Goal: Task Accomplishment & Management: Use online tool/utility

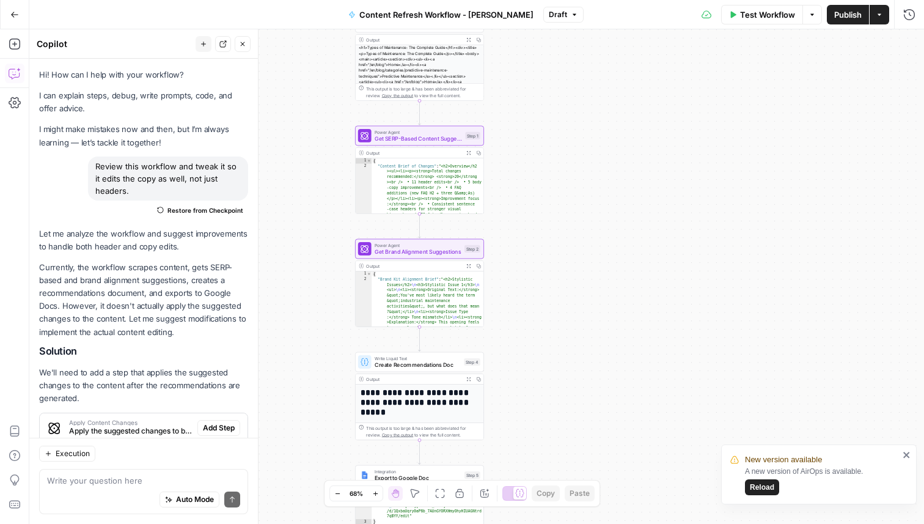
scroll to position [2390, 0]
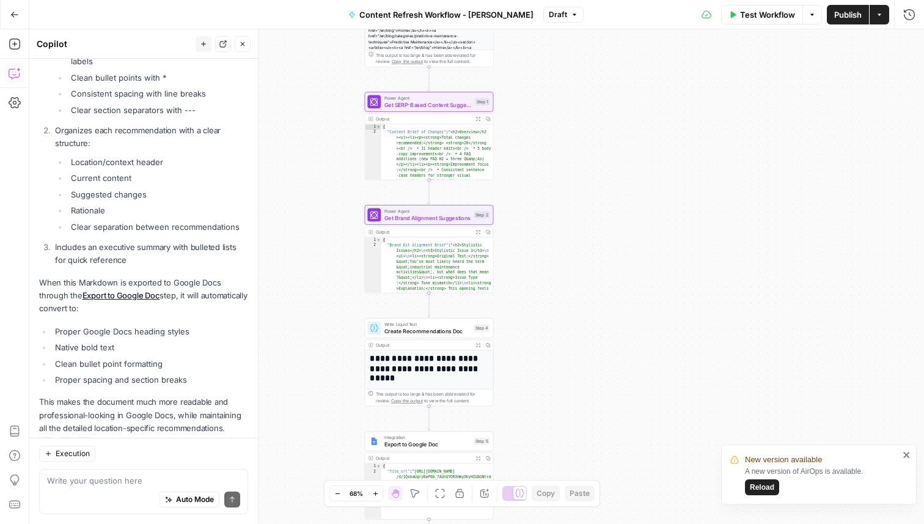
click at [770, 483] on span "Reload" at bounding box center [762, 486] width 24 height 11
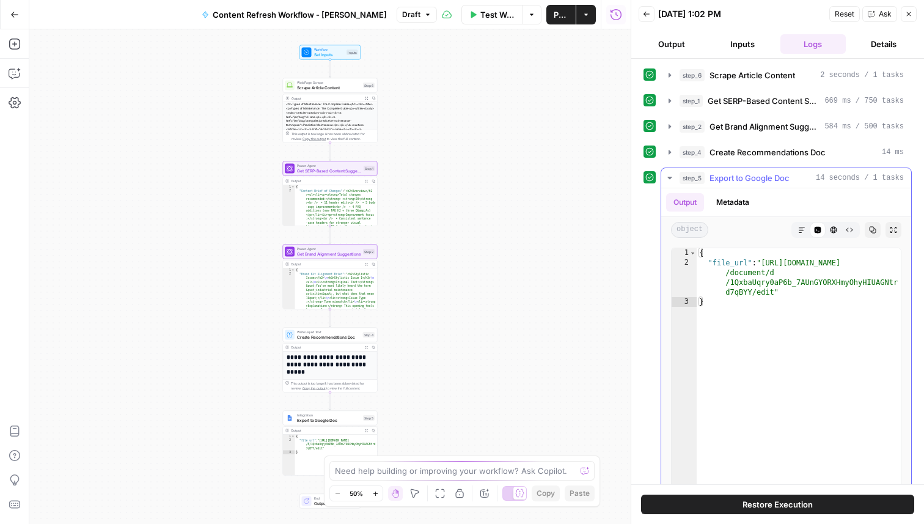
scroll to position [16, 0]
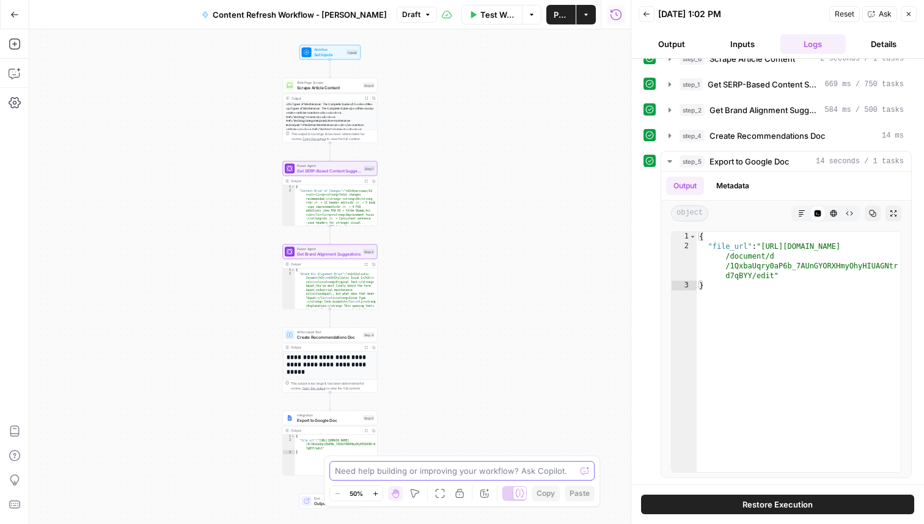
click at [408, 465] on textarea at bounding box center [455, 470] width 241 height 12
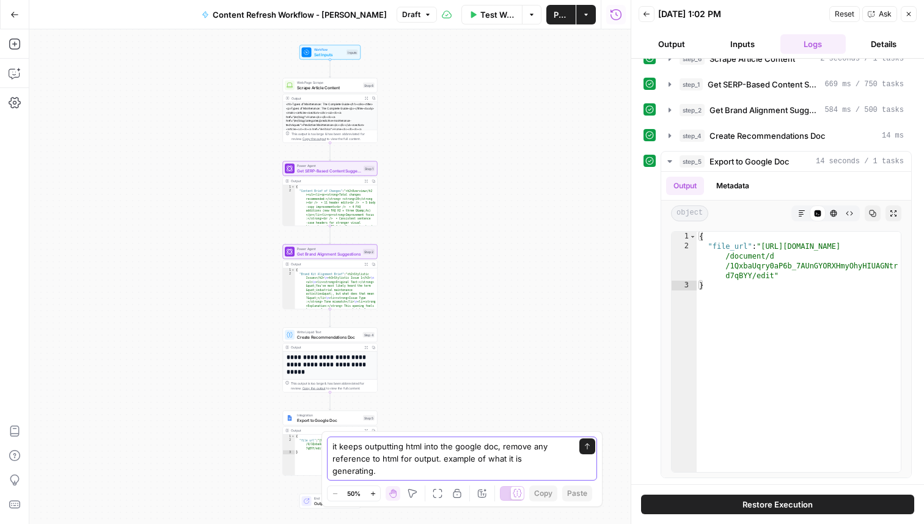
paste textarea "Loremip Dolors Ametconsectetur adi elits do eiusmodtemp Incidi Utlabor Etdol ma…"
type textarea "lo ipsum dolorsitam cons adip eli seddoe tem, incidi utl etdolorem al enim adm …"
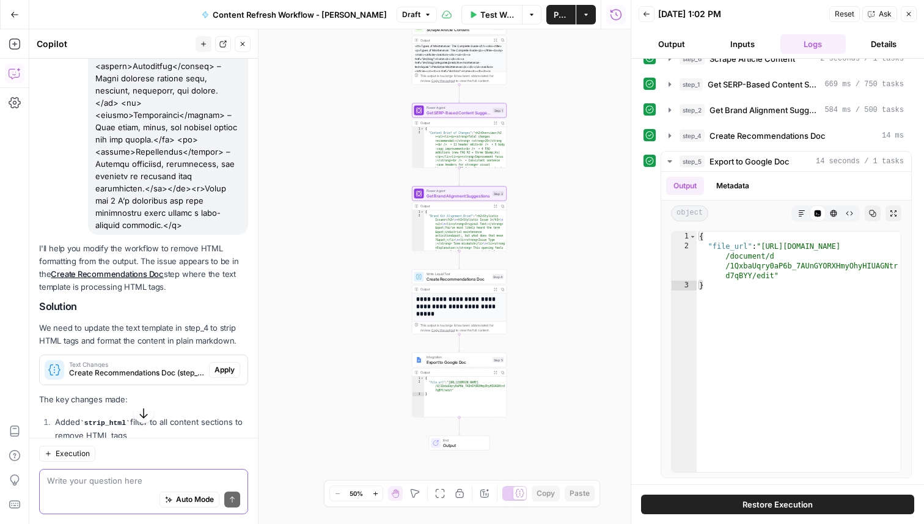
scroll to position [735, 0]
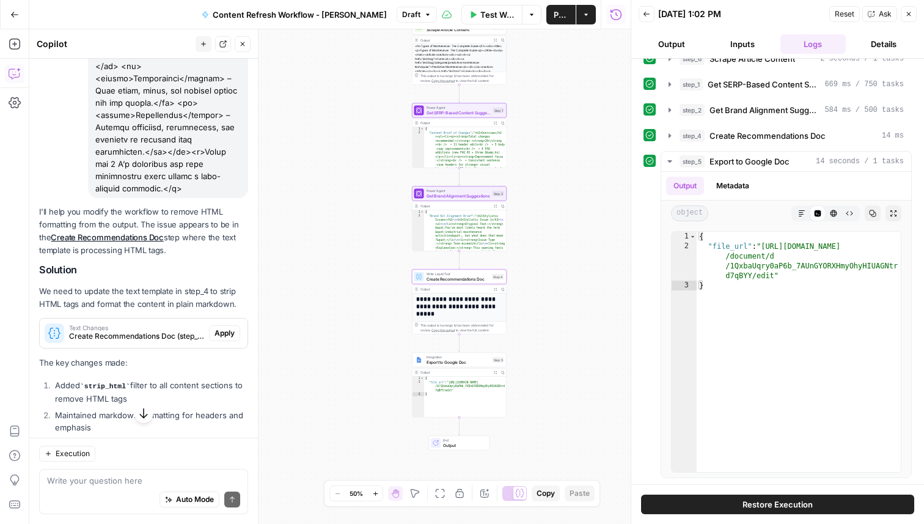
click at [224, 327] on span "Apply" at bounding box center [224, 332] width 20 height 11
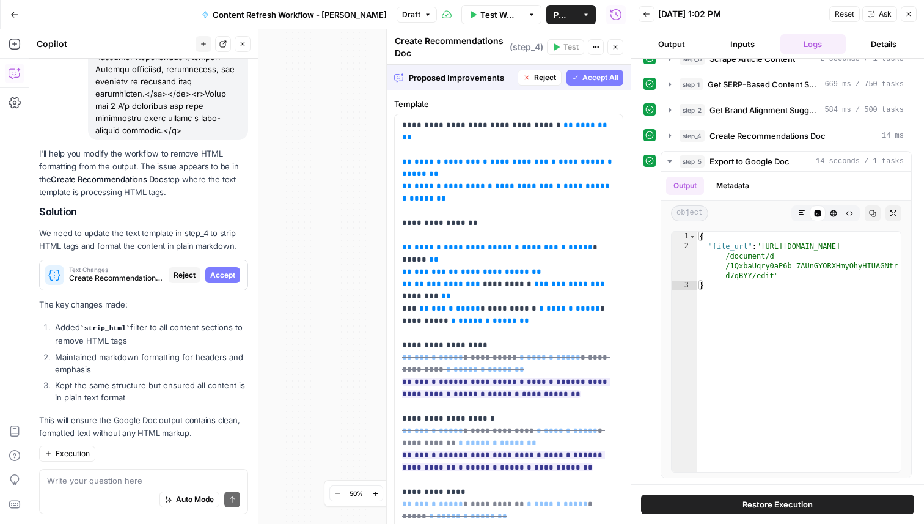
scroll to position [811, 0]
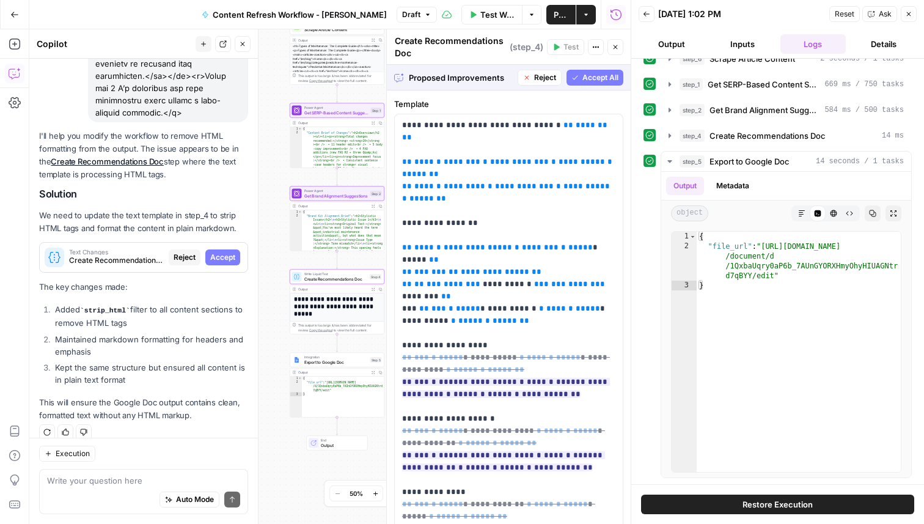
click at [227, 252] on span "Accept" at bounding box center [222, 257] width 25 height 11
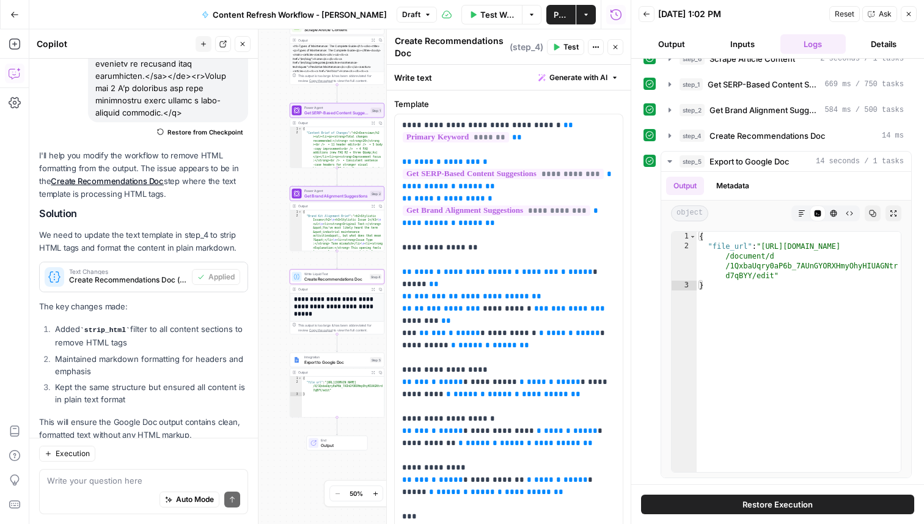
scroll to position [831, 0]
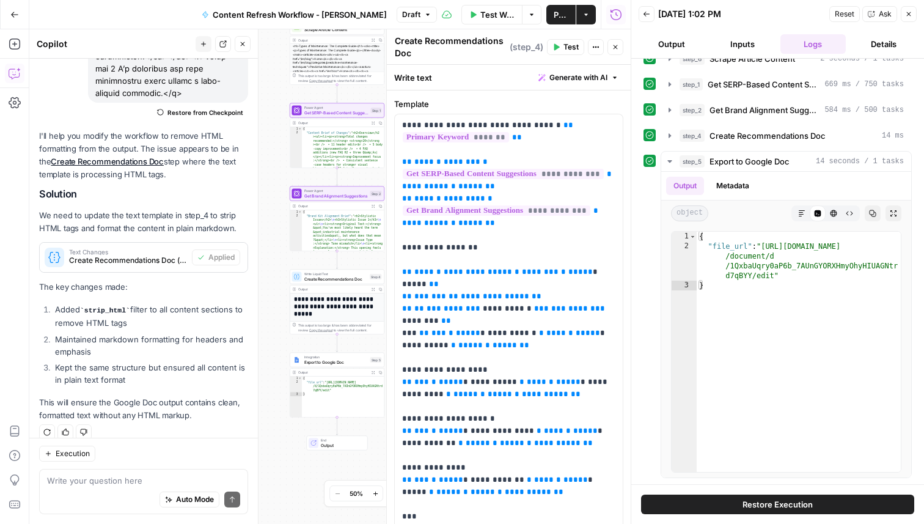
click at [914, 18] on button "Close" at bounding box center [908, 14] width 16 height 16
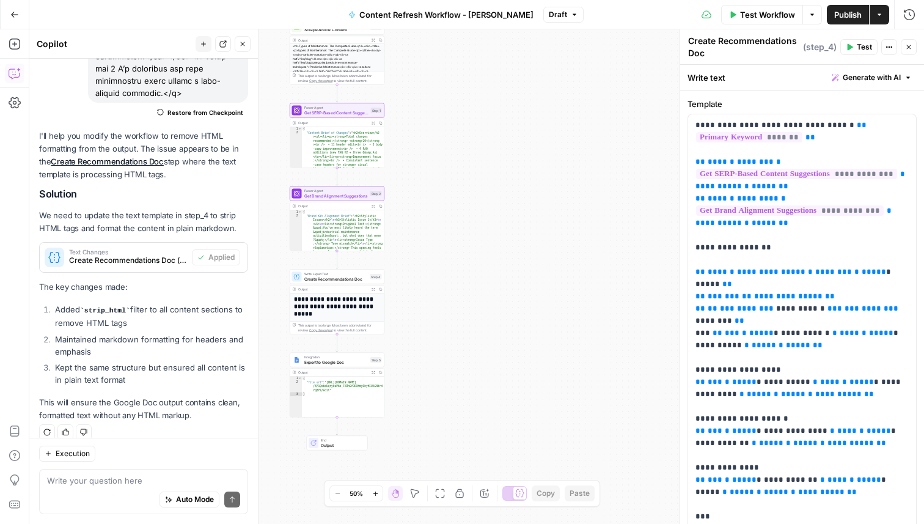
click at [774, 21] on button "Test Workflow" at bounding box center [762, 15] width 82 height 20
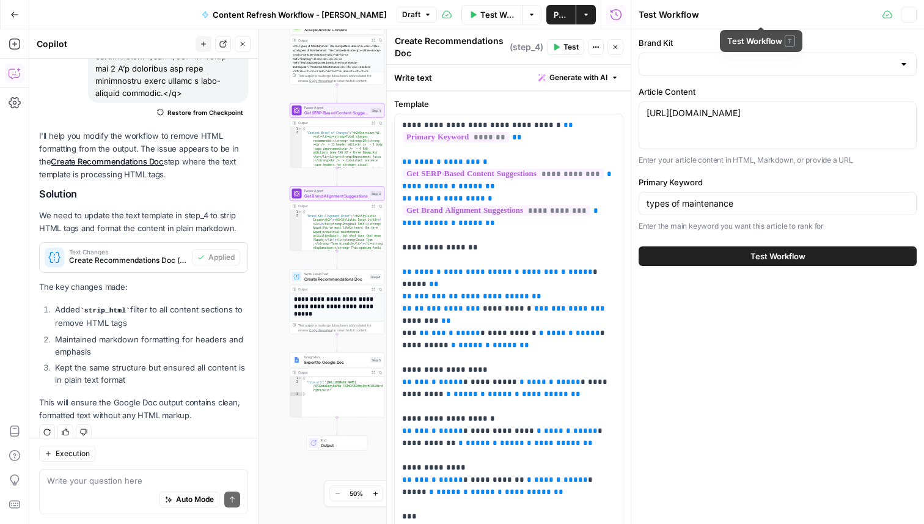
type input "Tractian EN"
click at [789, 113] on textarea "[URL][DOMAIN_NAME]" at bounding box center [777, 113] width 262 height 12
paste textarea "Loremip Dolors Ametconsectetur adi elits do eiusmodtemp Incidi Utlabor Etdol ma…"
type textarea "Loremip Dolors Ametconsectetur adi elits do eiusmodtemp Incidi Utlabor Etdol ma…"
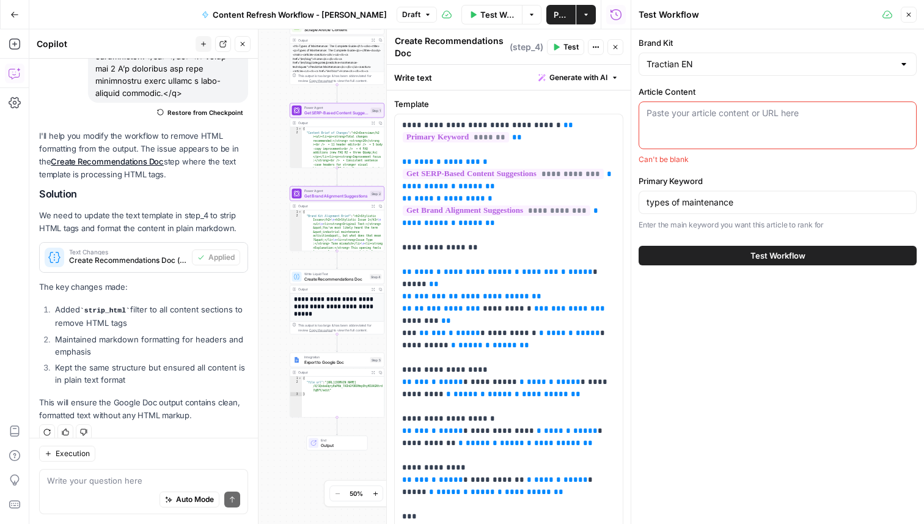
scroll to position [0, 0]
click at [771, 119] on textarea "Article Content" at bounding box center [777, 113] width 262 height 12
paste textarea "[URL][DOMAIN_NAME]"
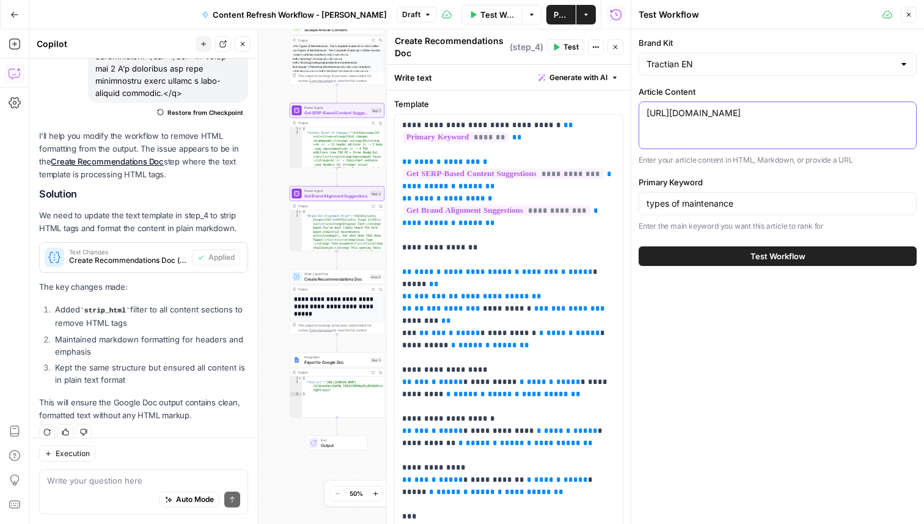
type textarea "[URL][DOMAIN_NAME]"
click at [795, 255] on span "Test Workflow" at bounding box center [777, 256] width 55 height 12
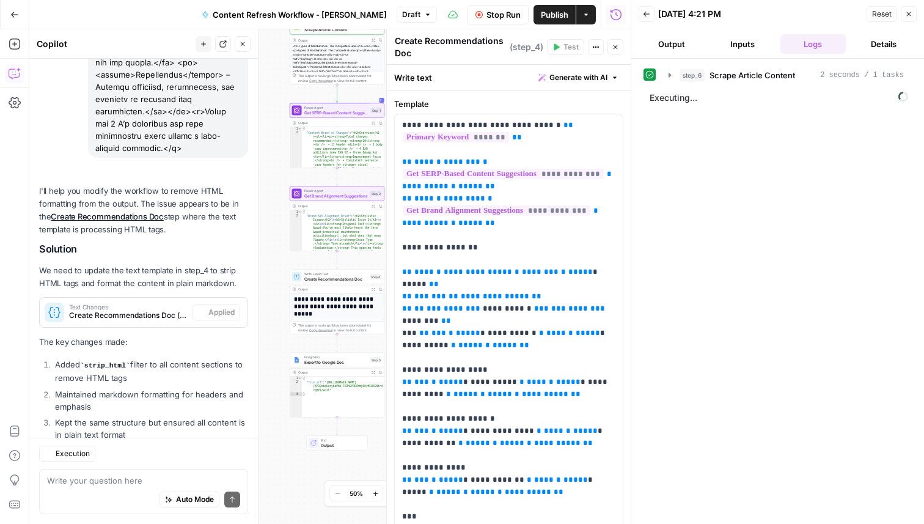
scroll to position [831, 0]
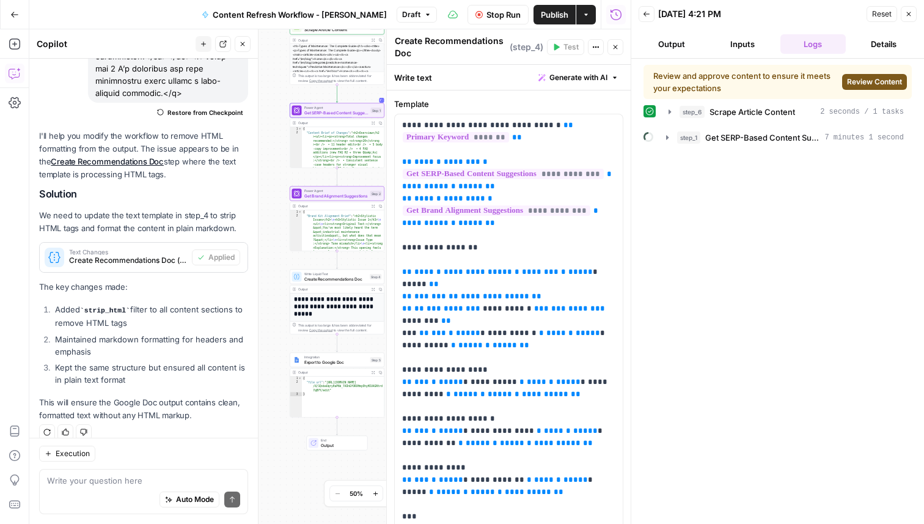
click at [879, 79] on span "Review Content" at bounding box center [874, 81] width 55 height 11
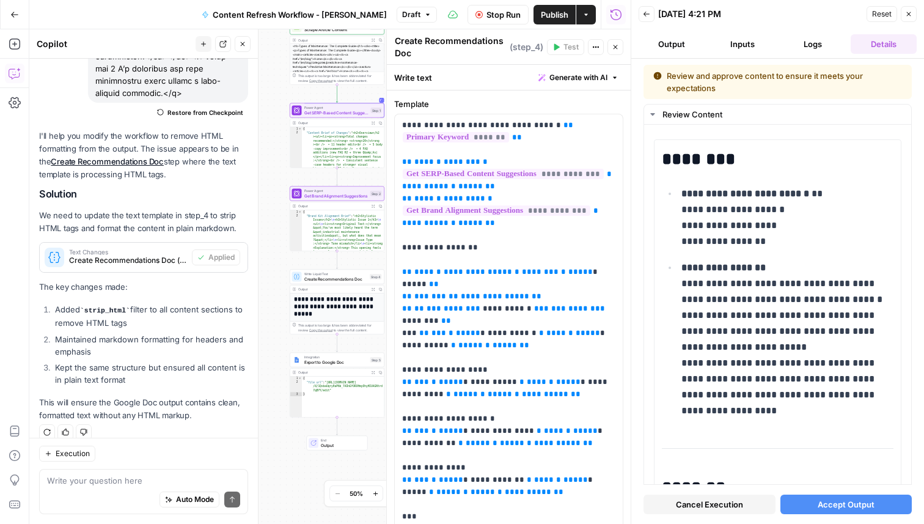
click at [881, 500] on button "Accept Output" at bounding box center [846, 504] width 132 height 20
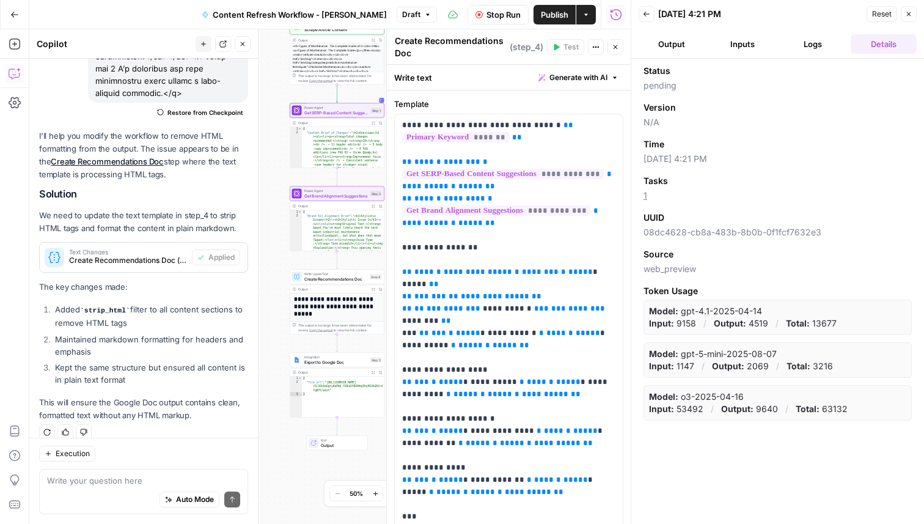
click at [908, 14] on icon "button" at bounding box center [909, 14] width 4 height 4
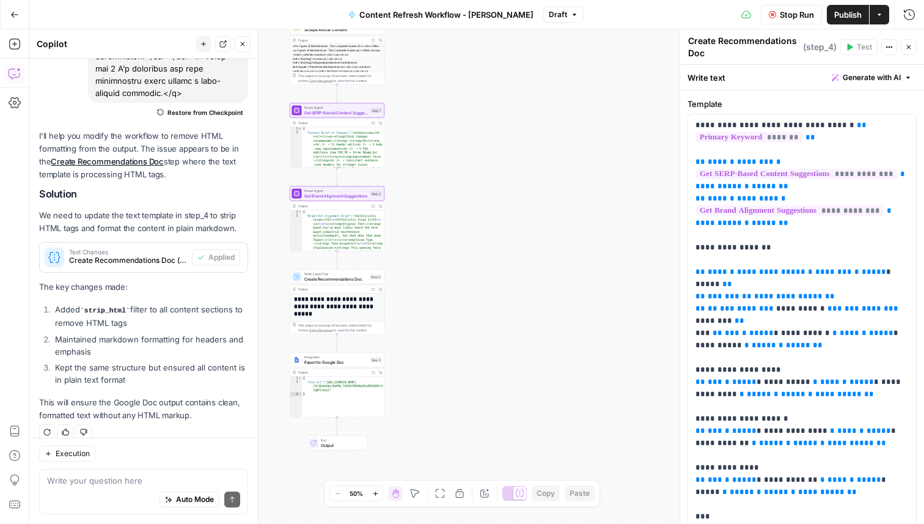
click at [916, 45] on header "Create Recommendations Doc Create Recommendations Doc ( step_4 ) Test Actions C…" at bounding box center [802, 46] width 244 height 35
click at [914, 45] on button "Close" at bounding box center [908, 47] width 16 height 16
